Goal: Task Accomplishment & Management: Manage account settings

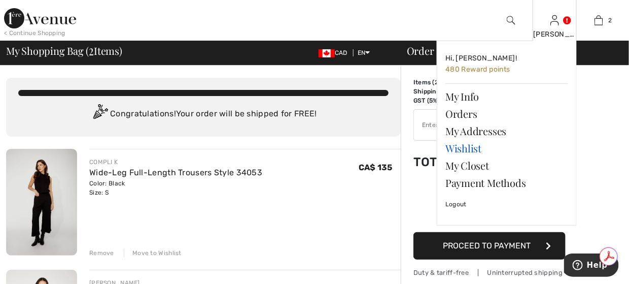
click at [484, 150] on link "Wishlist" at bounding box center [506, 148] width 123 height 17
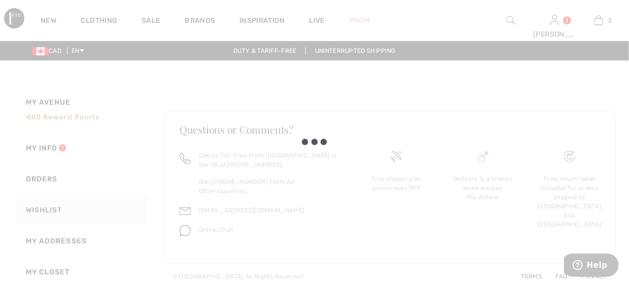
click at [557, 29] on div at bounding box center [314, 142] width 629 height 284
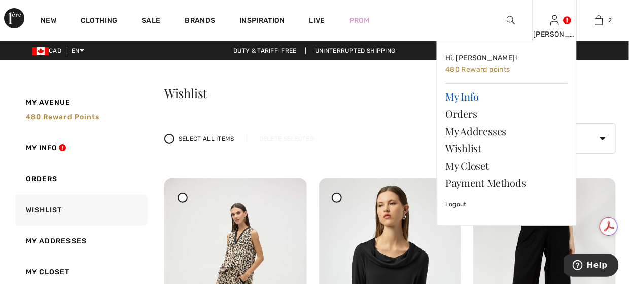
click at [473, 97] on link "My Info" at bounding box center [506, 96] width 123 height 17
click at [473, 96] on link "My Info" at bounding box center [506, 96] width 123 height 17
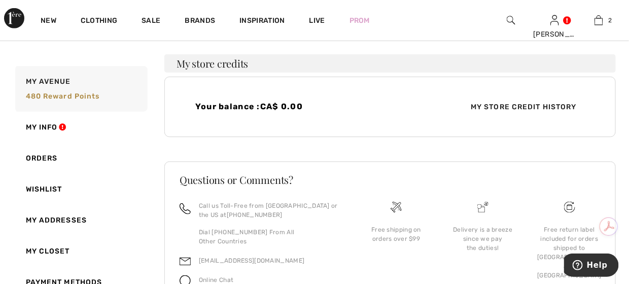
scroll to position [298, 0]
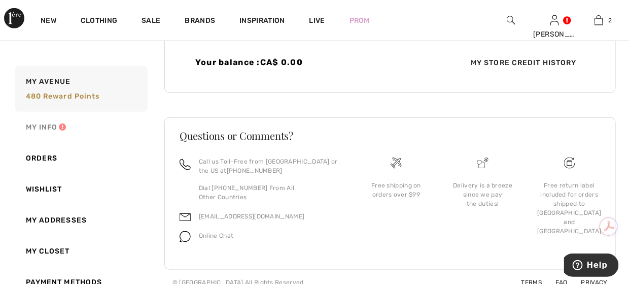
click at [51, 126] on link "My Info" at bounding box center [80, 127] width 134 height 31
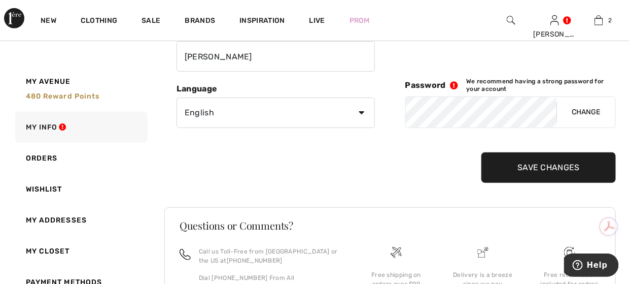
scroll to position [87, 0]
